Goal: Browse casually

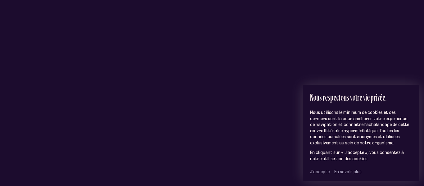
click at [326, 171] on span "J’accepte" at bounding box center [320, 172] width 20 height 6
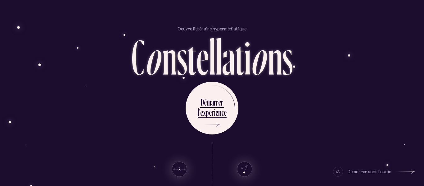
scroll to position [46, 0]
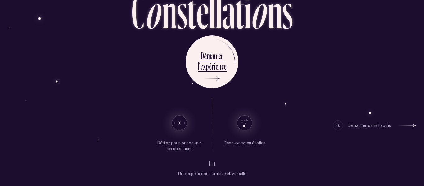
click at [373, 125] on div "Démarrer sans l’audio" at bounding box center [370, 126] width 44 height 10
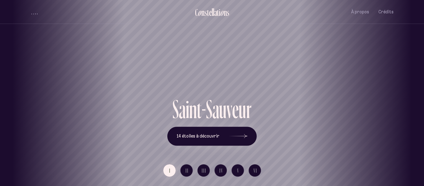
click at [34, 14] on div "volume audio" at bounding box center [34, 14] width 6 height 2
click at [34, 14] on div "volume audio" at bounding box center [34, 12] width 6 height 5
click at [382, 13] on span "Crédits" at bounding box center [386, 11] width 15 height 5
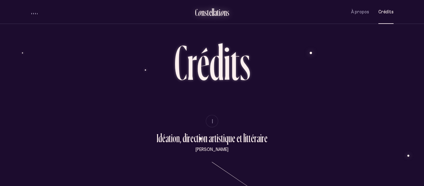
click at [201, 13] on div "o" at bounding box center [200, 12] width 4 height 10
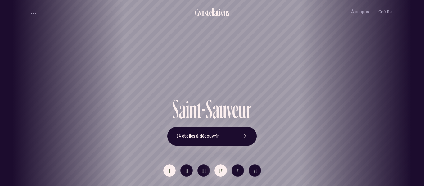
click at [216, 171] on button "IV" at bounding box center [221, 170] width 12 height 12
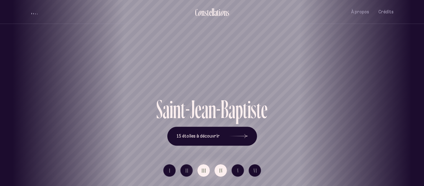
click at [206, 169] on button "III" at bounding box center [204, 170] width 12 height 12
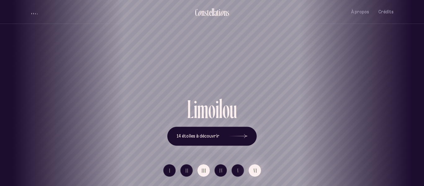
click at [253, 167] on button "VI" at bounding box center [255, 170] width 12 height 12
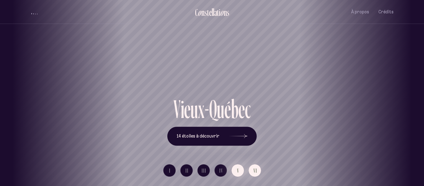
click at [238, 171] on span "V" at bounding box center [238, 170] width 2 height 5
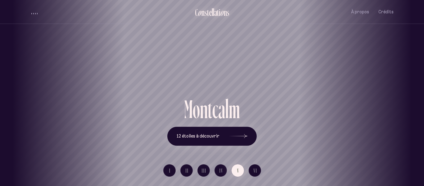
click at [221, 10] on div "o" at bounding box center [222, 12] width 4 height 10
click at [214, 12] on div "a" at bounding box center [215, 12] width 3 height 10
click at [169, 172] on button "I" at bounding box center [169, 170] width 12 height 12
